Goal: Transaction & Acquisition: Purchase product/service

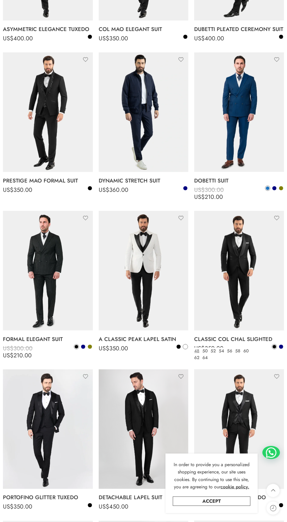
scroll to position [364, 0]
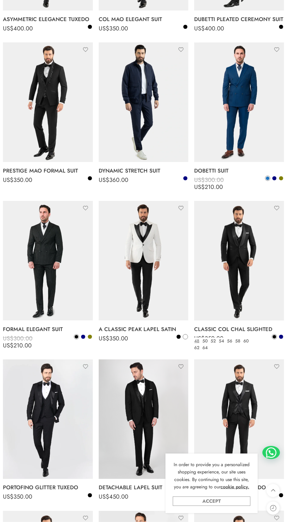
click at [200, 506] on link "Accept" at bounding box center [211, 500] width 77 height 9
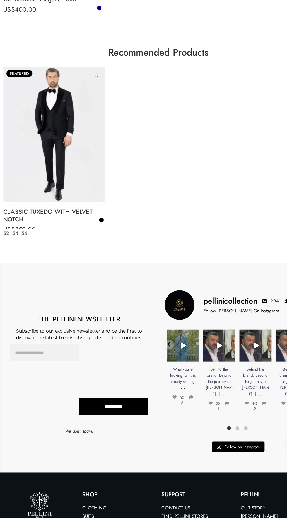
scroll to position [1610, 0]
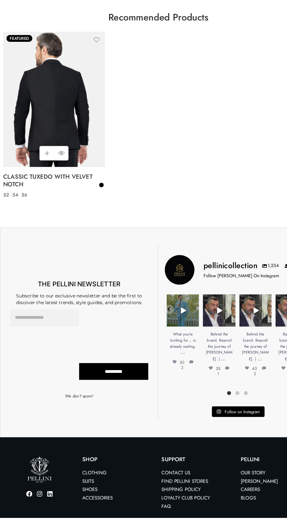
click at [47, 162] on img at bounding box center [49, 142] width 92 height 123
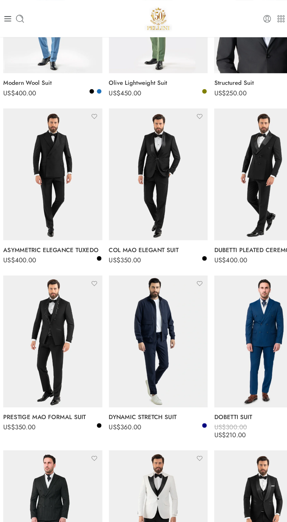
scroll to position [0, 0]
